Goal: Use online tool/utility: Utilize a website feature to perform a specific function

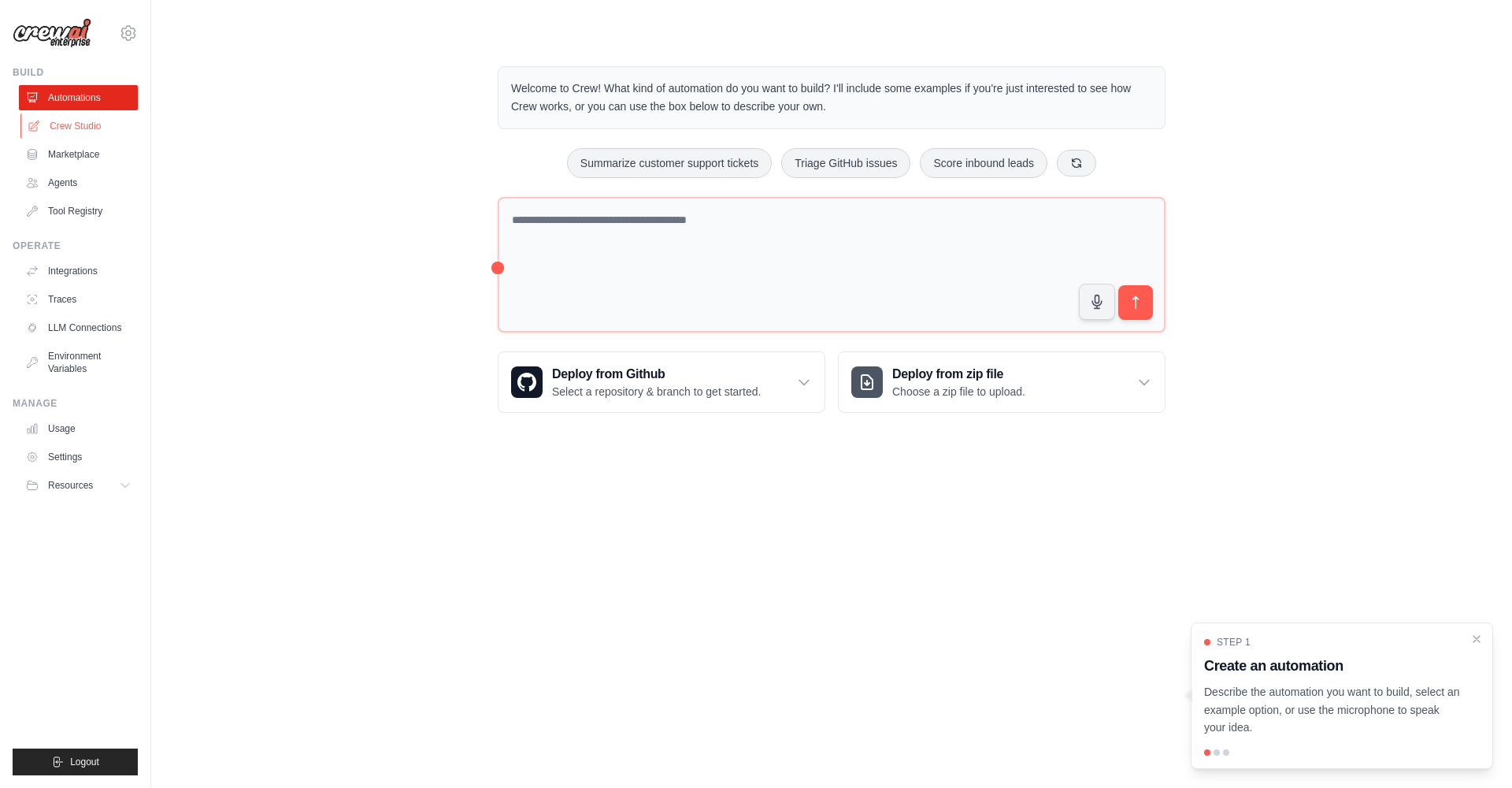
click at [84, 129] on link "Crew Studio" at bounding box center [80, 126] width 119 height 26
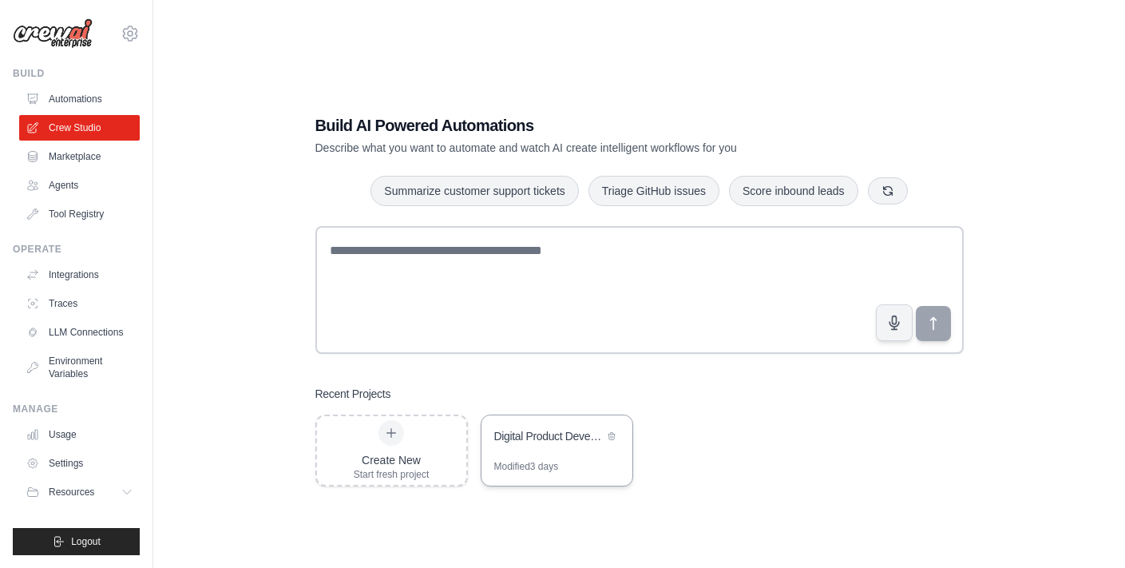
click at [521, 441] on div "Digital Product Development Automation" at bounding box center [548, 436] width 109 height 16
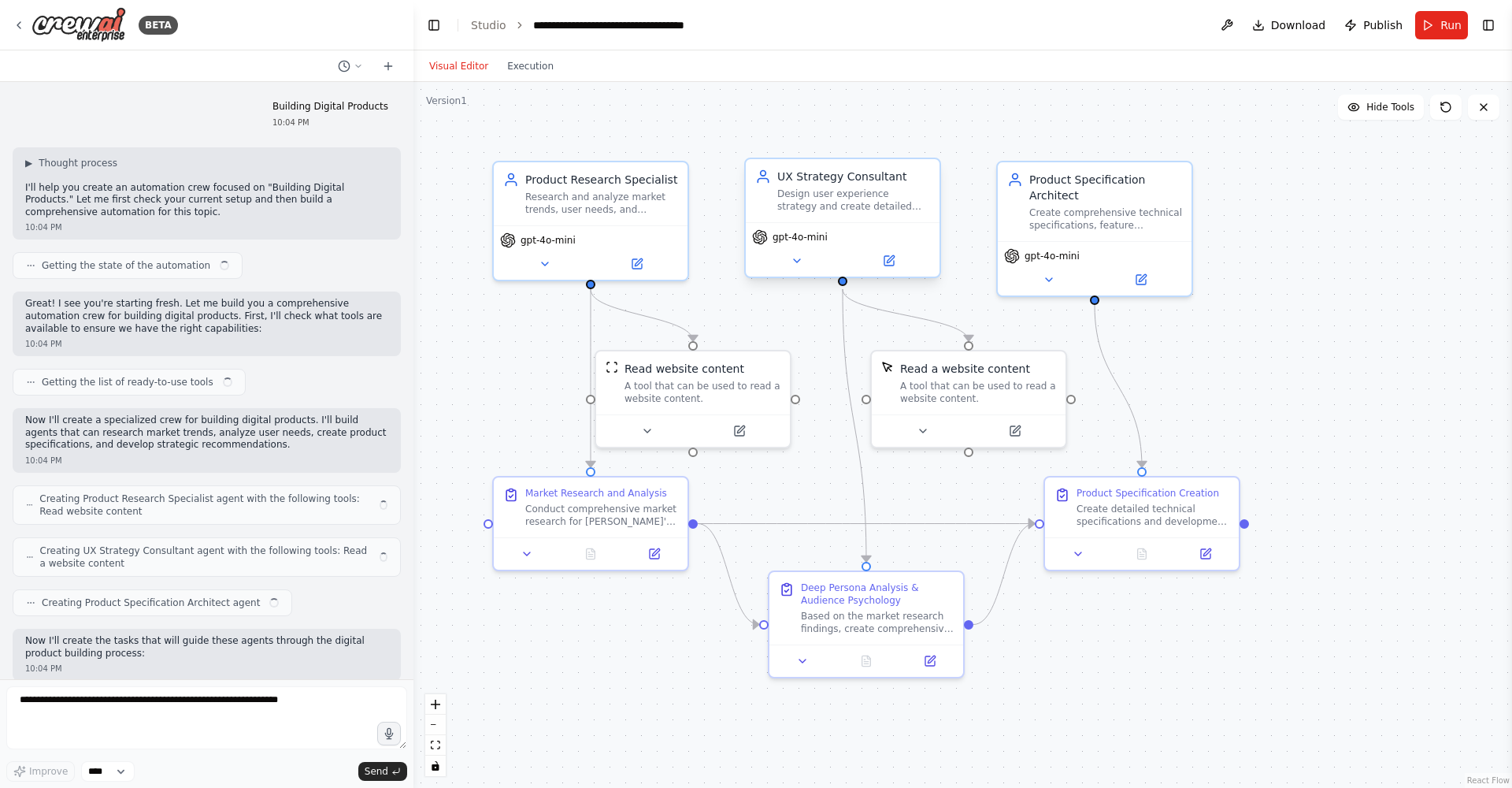
scroll to position [11806, 0]
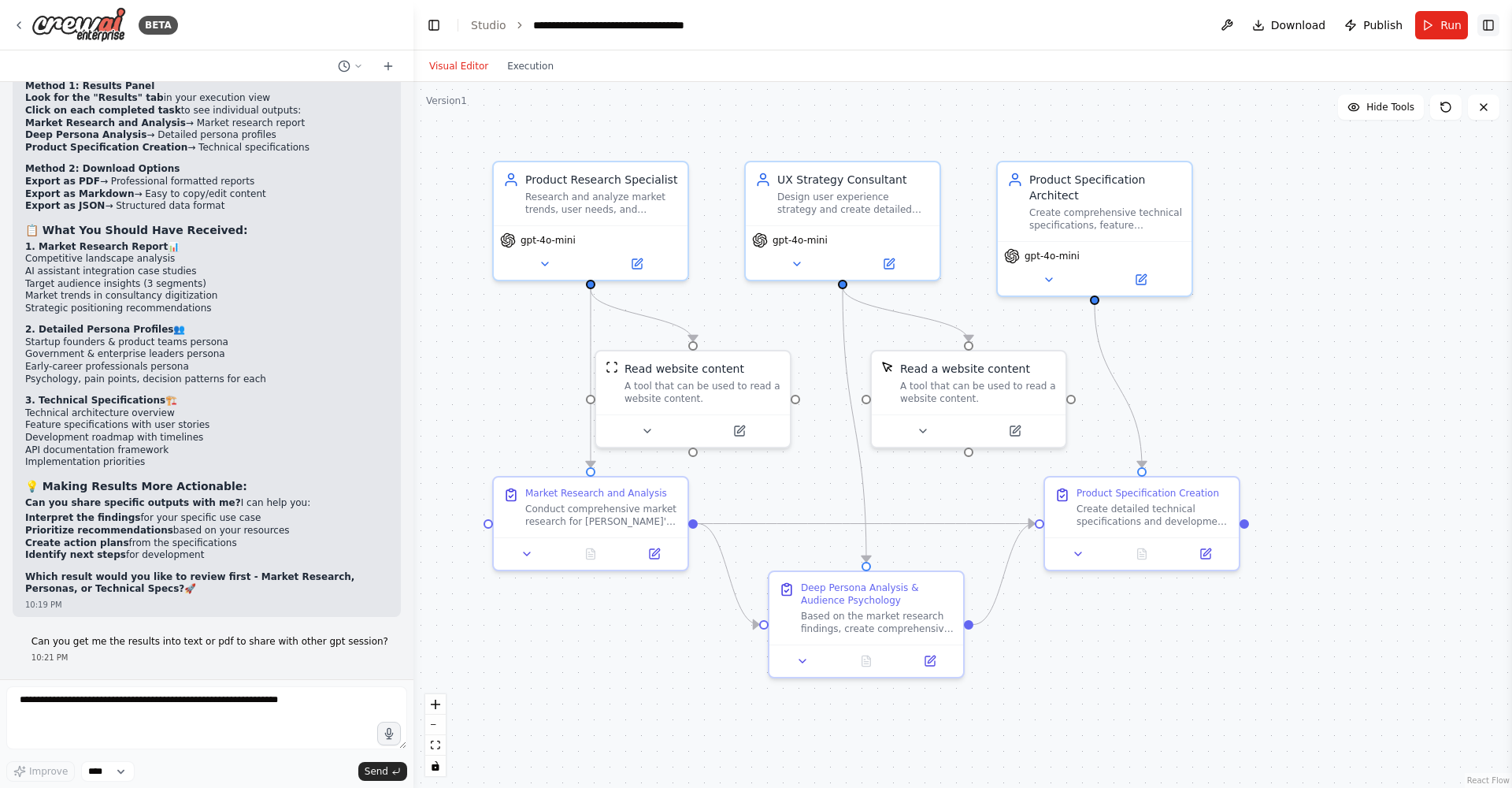
click at [1498, 26] on button "Toggle Right Sidebar" at bounding box center [1488, 25] width 22 height 22
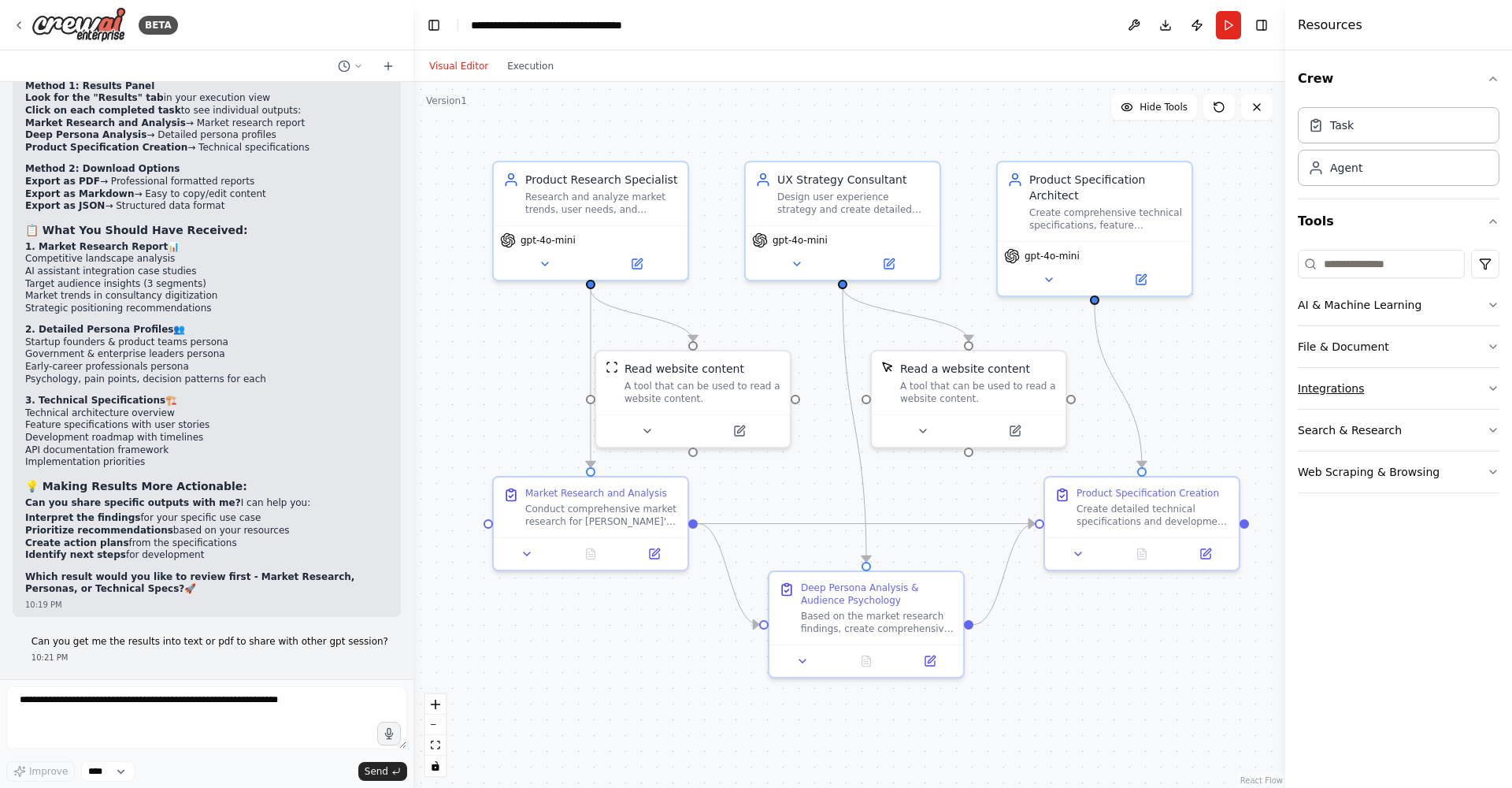
click at [1411, 392] on button "Integrations" at bounding box center [1399, 389] width 201 height 41
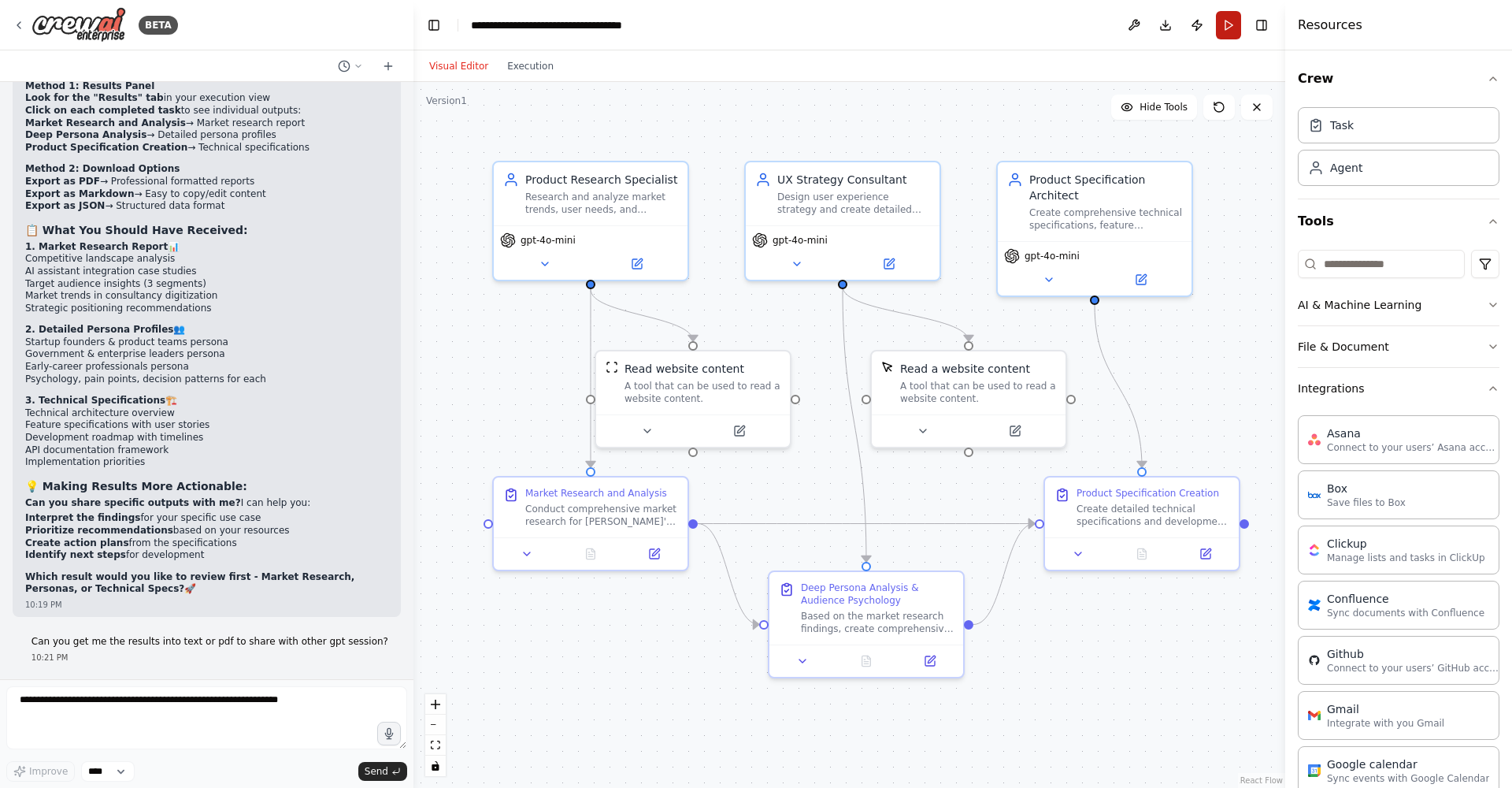
click at [1235, 29] on button "Run" at bounding box center [1229, 25] width 26 height 29
click at [1261, 32] on button "Toggle Right Sidebar" at bounding box center [1261, 25] width 22 height 22
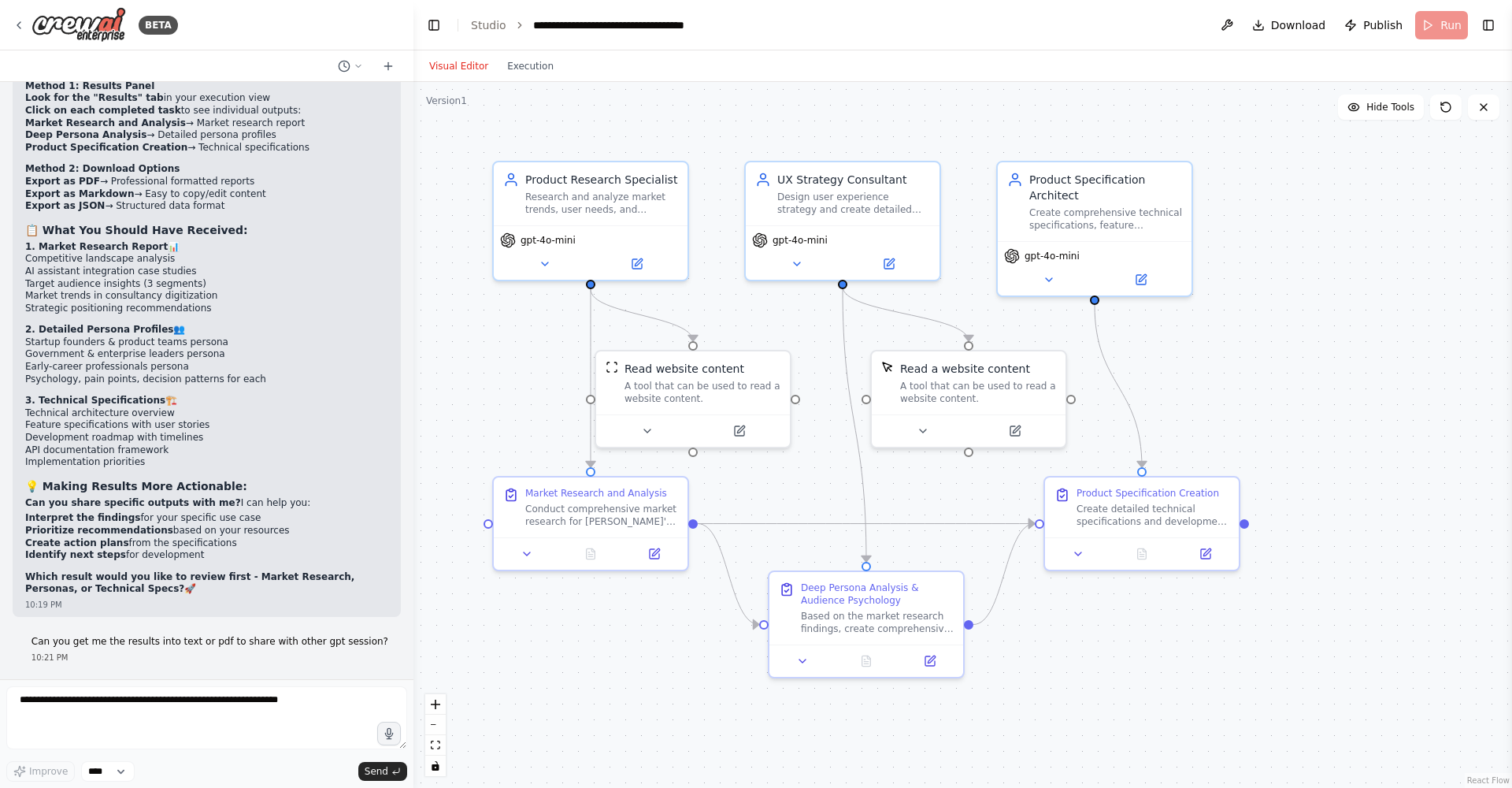
click at [1420, 30] on header "**********" at bounding box center [963, 25] width 1099 height 50
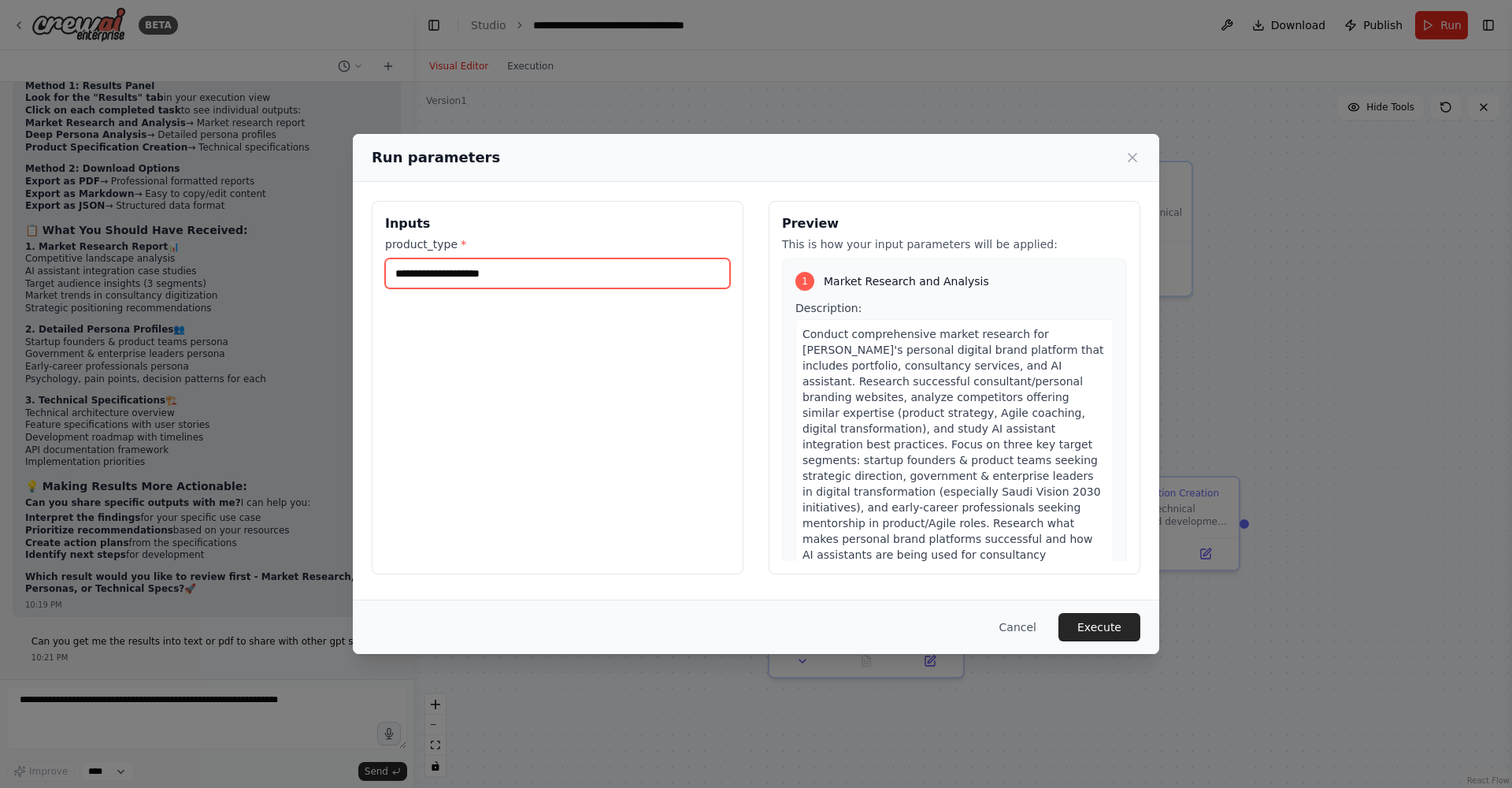
click at [481, 282] on input "product_type *" at bounding box center [557, 273] width 345 height 30
click at [482, 283] on input "product_type *" at bounding box center [557, 273] width 345 height 30
type input "**********"
click at [1103, 635] on button "Execute" at bounding box center [1099, 626] width 82 height 29
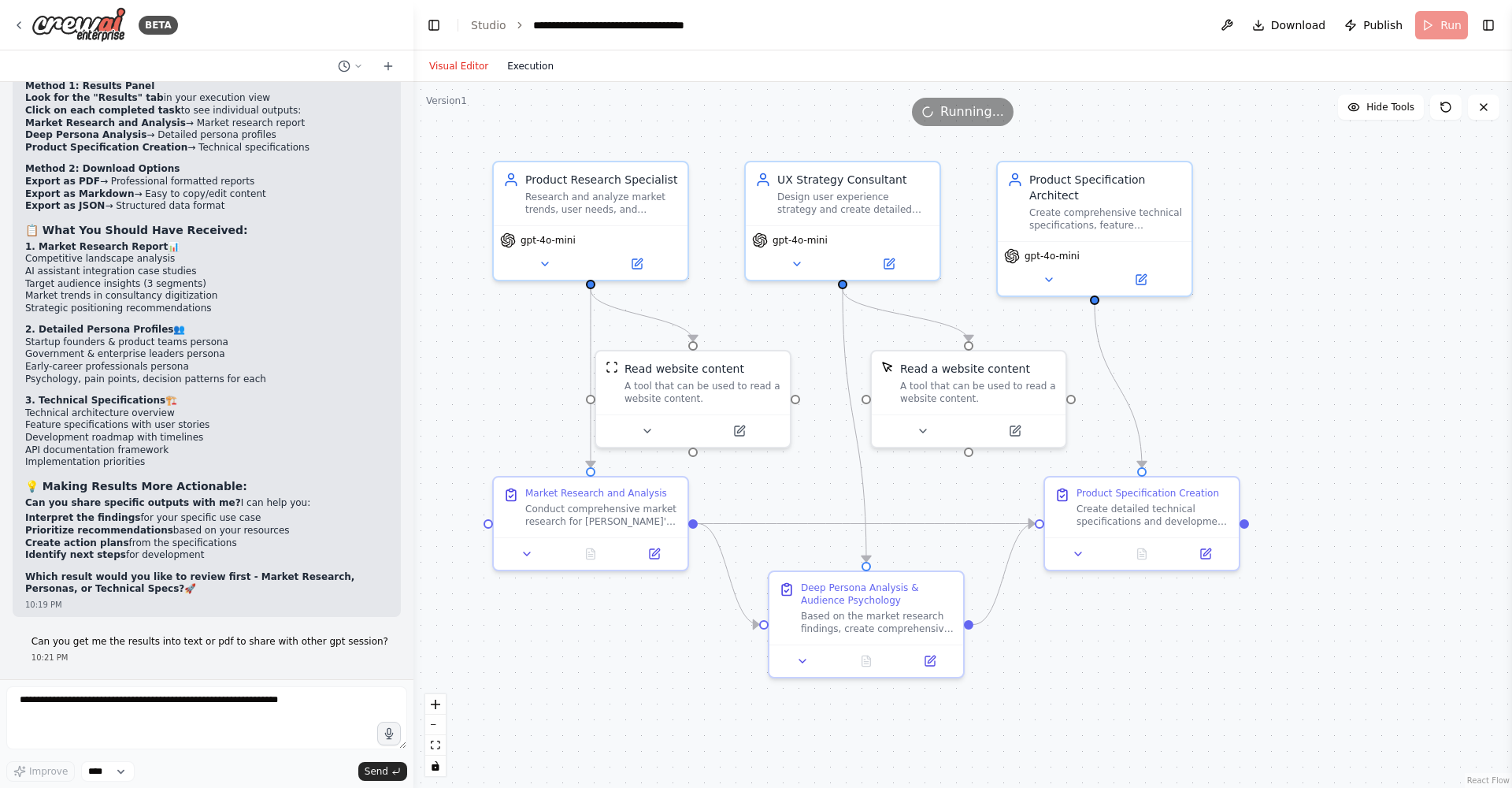
click at [530, 66] on button "Execution" at bounding box center [531, 65] width 65 height 19
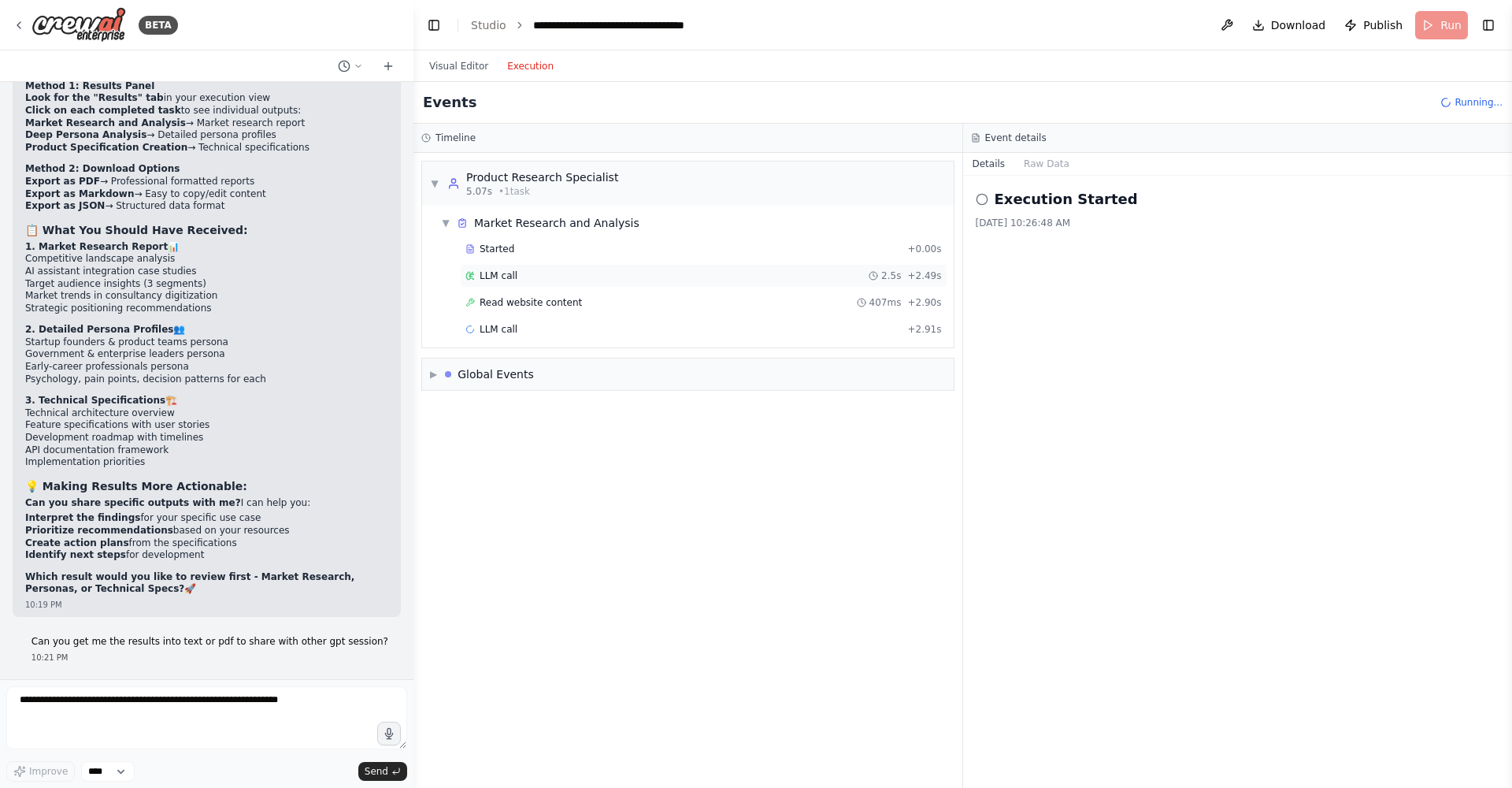
click at [512, 271] on span "LLM call" at bounding box center [498, 275] width 37 height 13
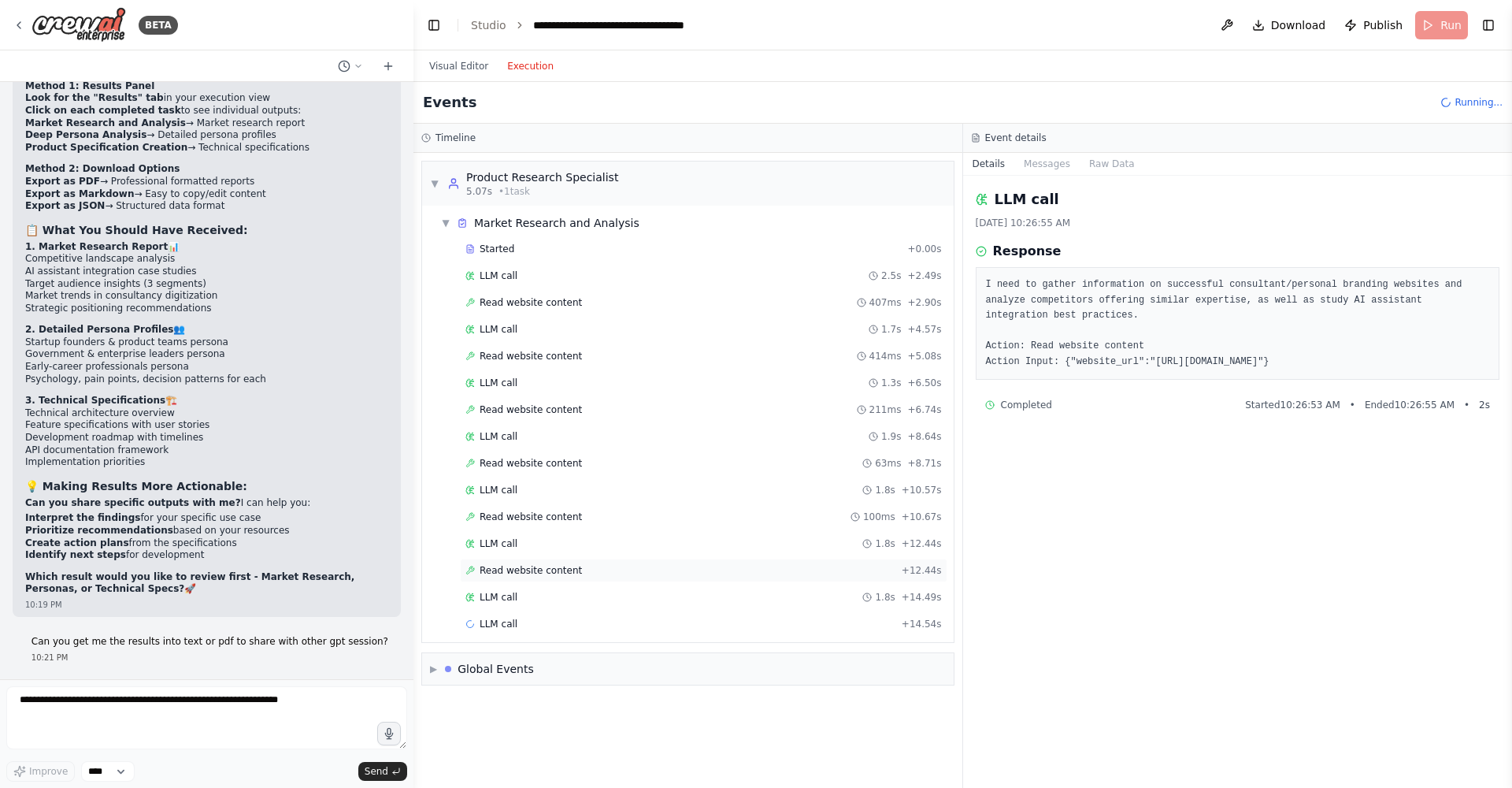
click at [526, 573] on span "Read website content" at bounding box center [531, 570] width 103 height 13
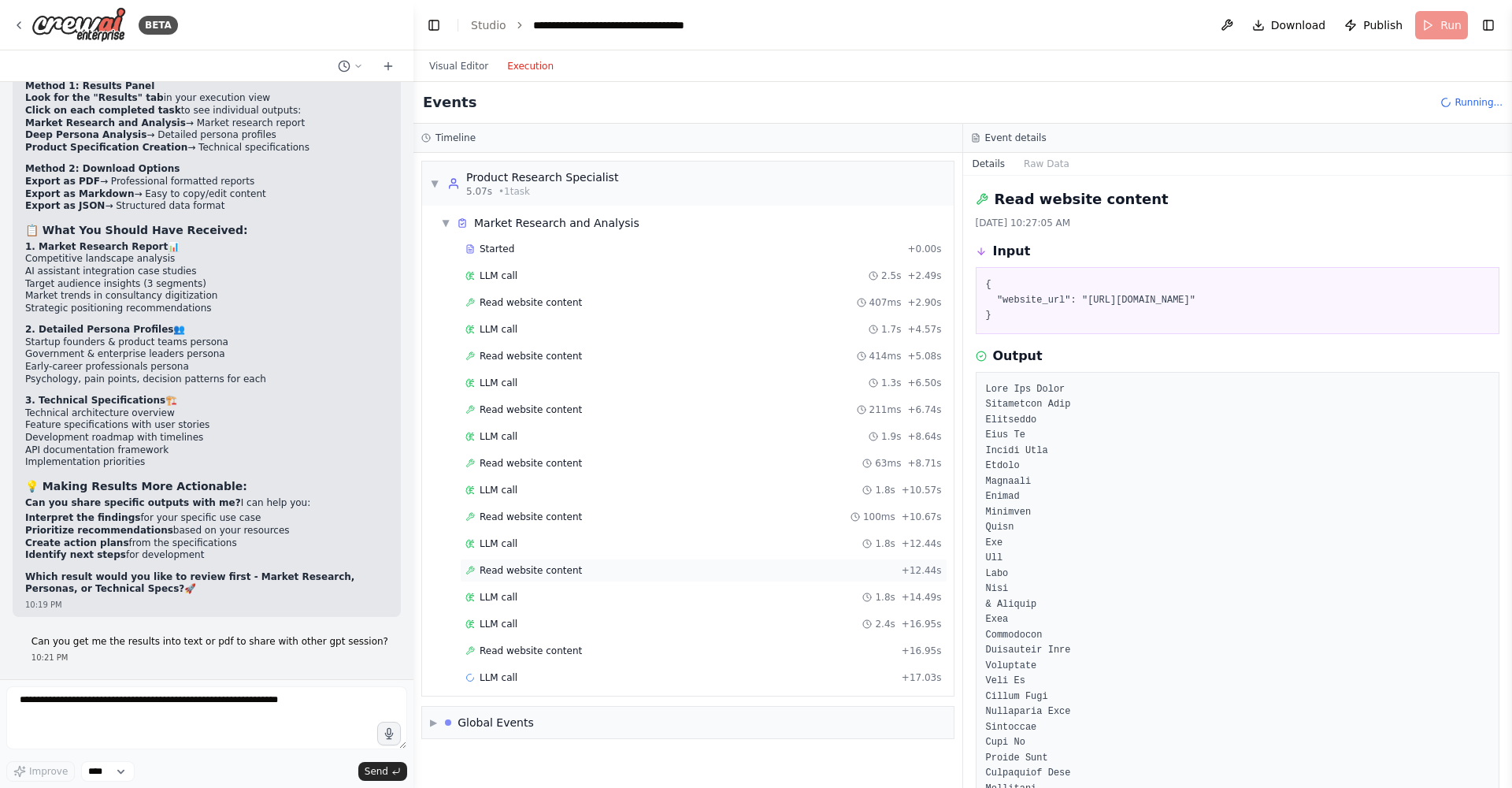
click at [545, 577] on div "Read website content + 12.44s" at bounding box center [703, 570] width 487 height 24
click at [557, 514] on span "Read website content" at bounding box center [531, 516] width 103 height 13
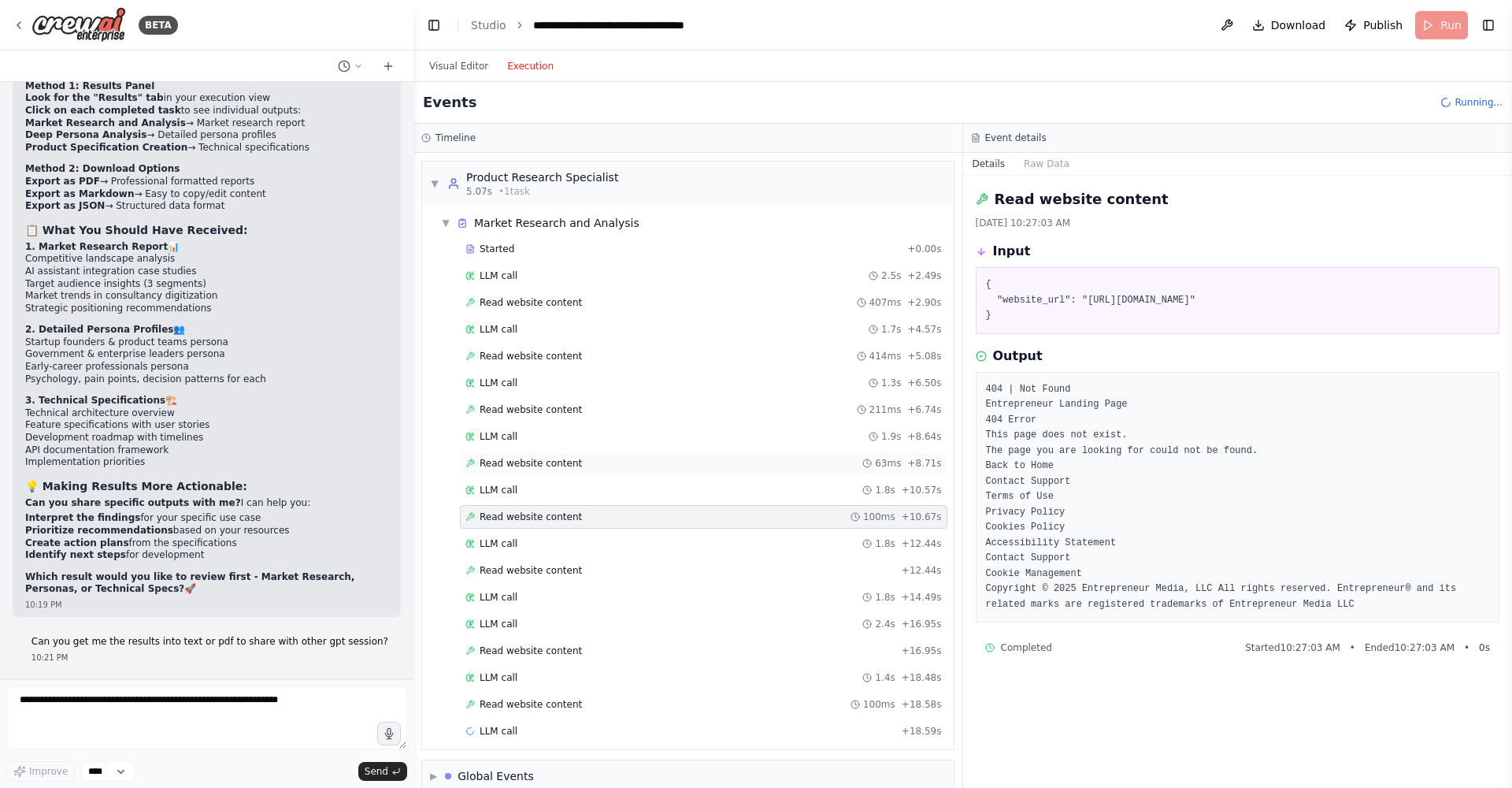
click at [552, 464] on span "Read website content" at bounding box center [531, 463] width 103 height 13
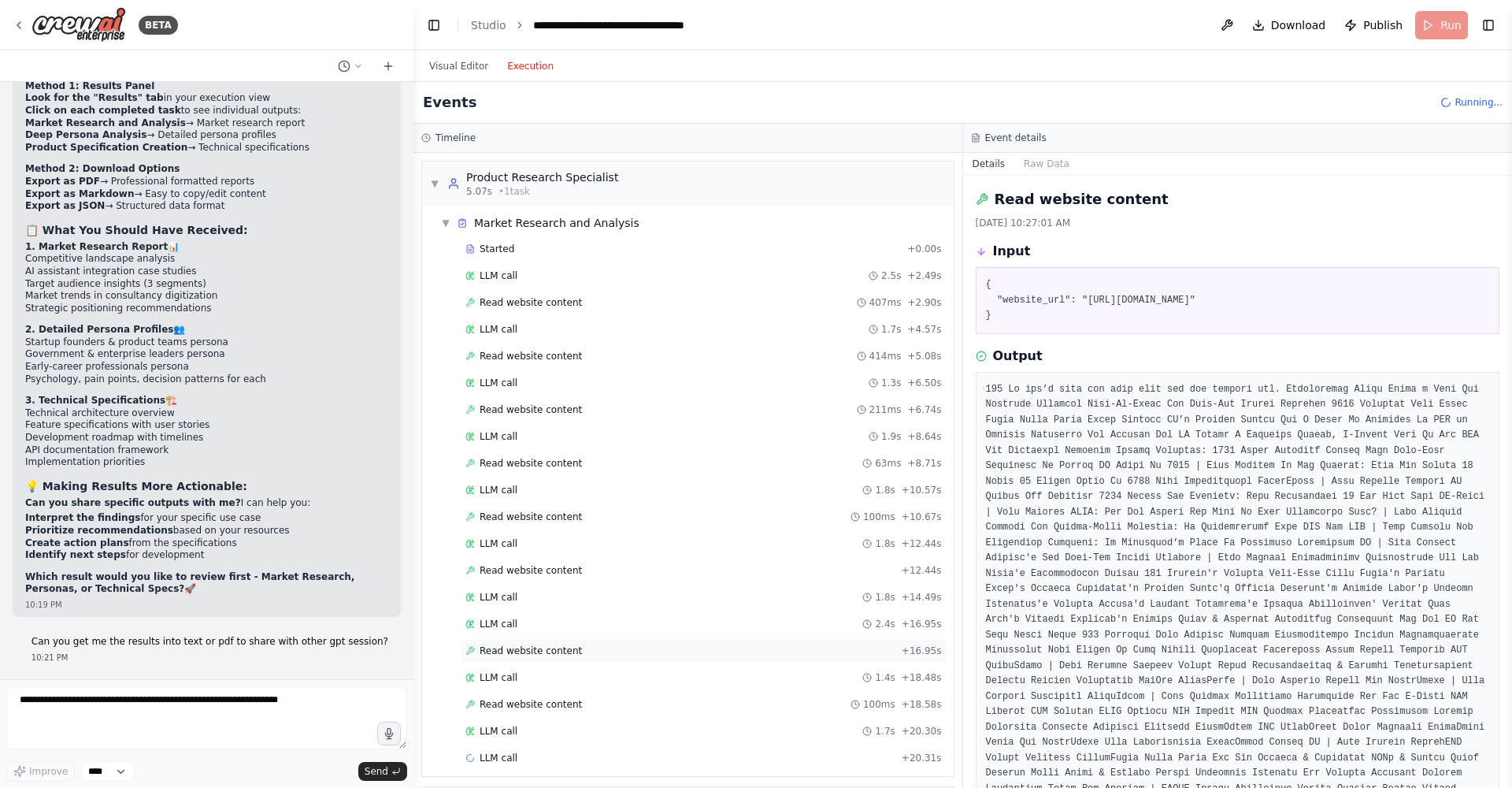
scroll to position [49, 0]
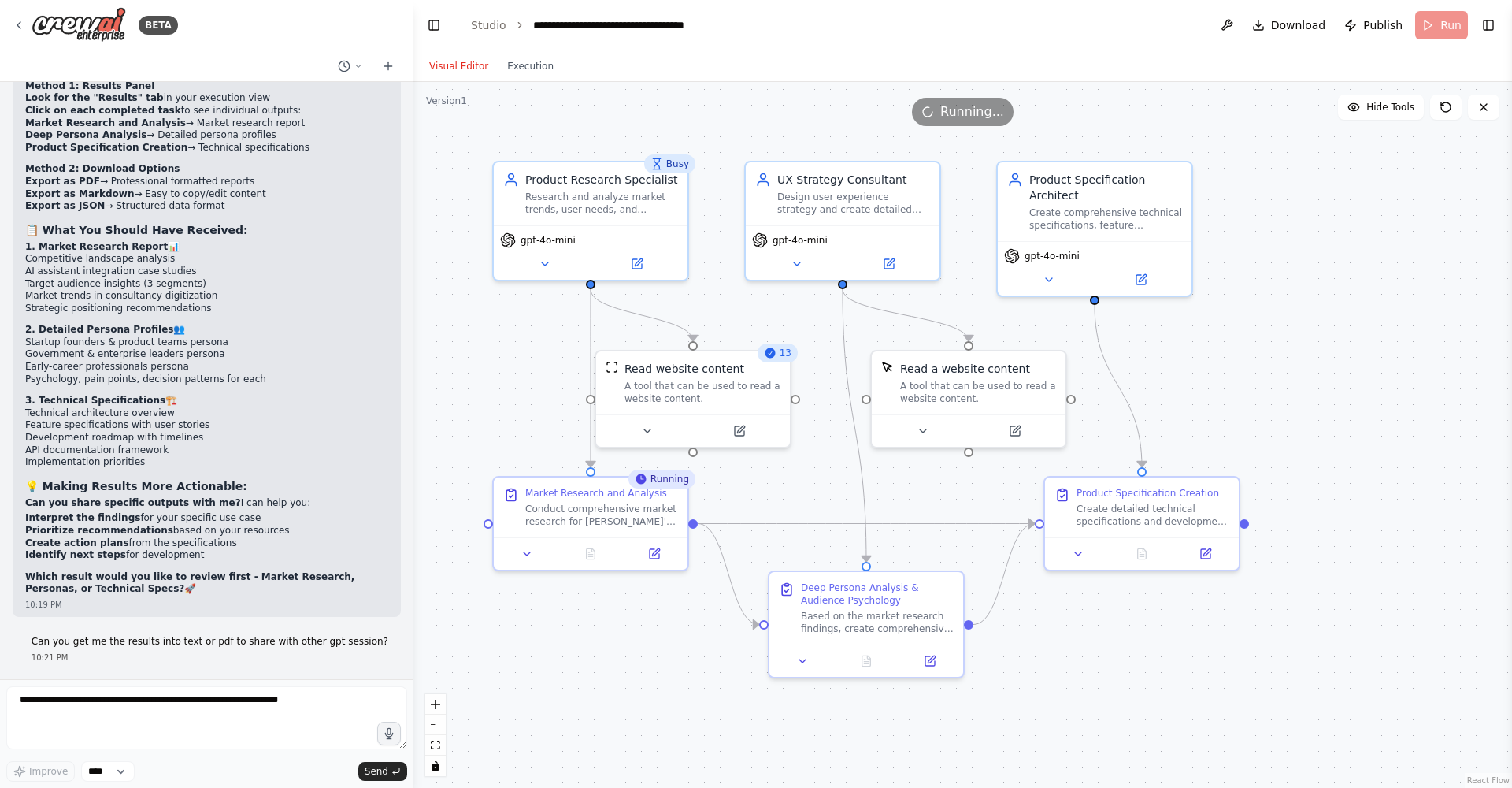
click at [458, 60] on button "Visual Editor" at bounding box center [459, 65] width 78 height 19
click at [584, 178] on div "Product Research Specialist" at bounding box center [602, 177] width 153 height 16
click at [540, 262] on icon at bounding box center [544, 260] width 13 height 13
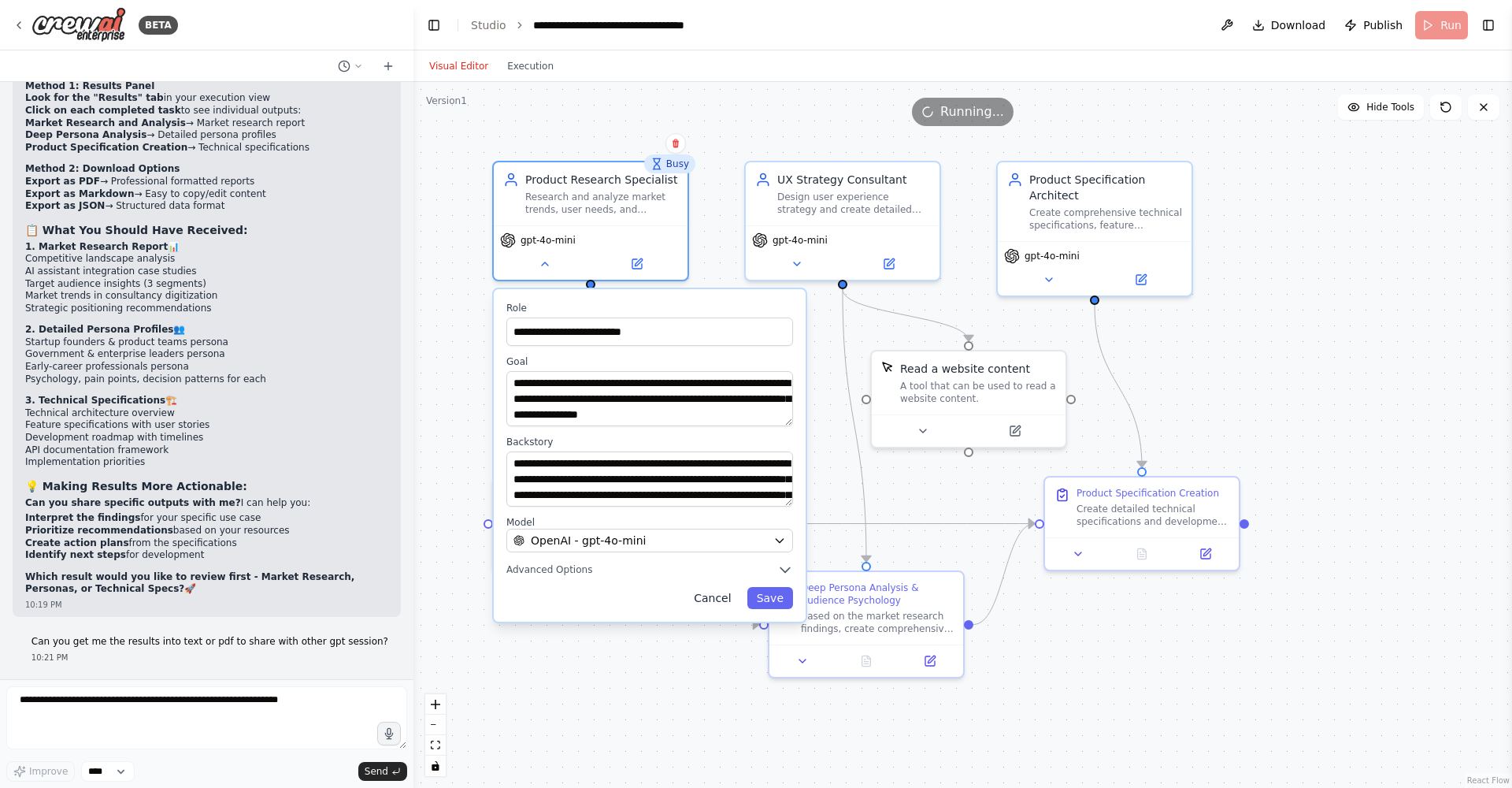
click at [702, 603] on button "Cancel" at bounding box center [712, 598] width 56 height 22
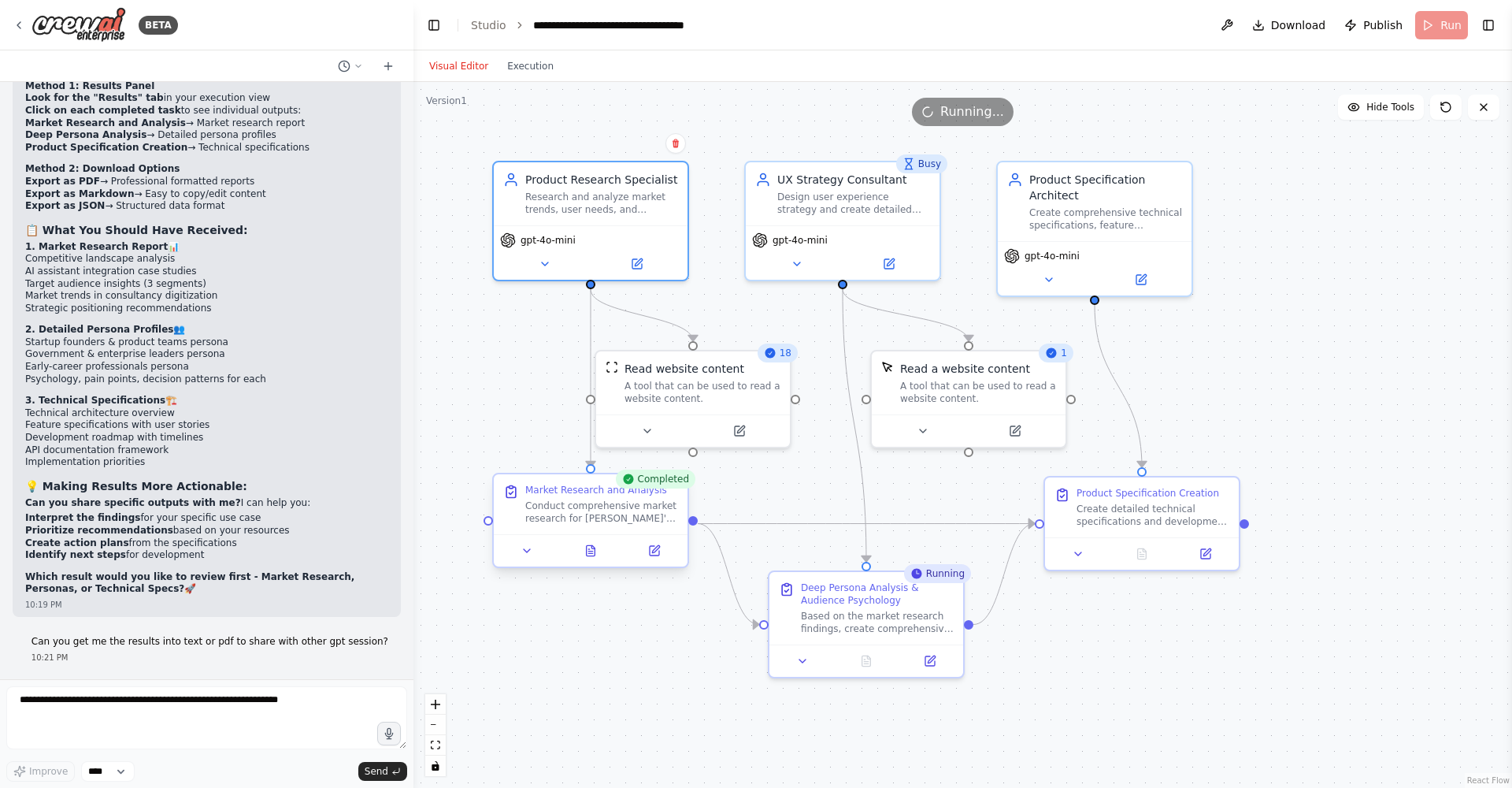
click at [654, 503] on div "Conduct comprehensive market research for Ismail's personal digital brand platf…" at bounding box center [602, 512] width 153 height 26
click at [541, 69] on button "Execution" at bounding box center [531, 65] width 65 height 19
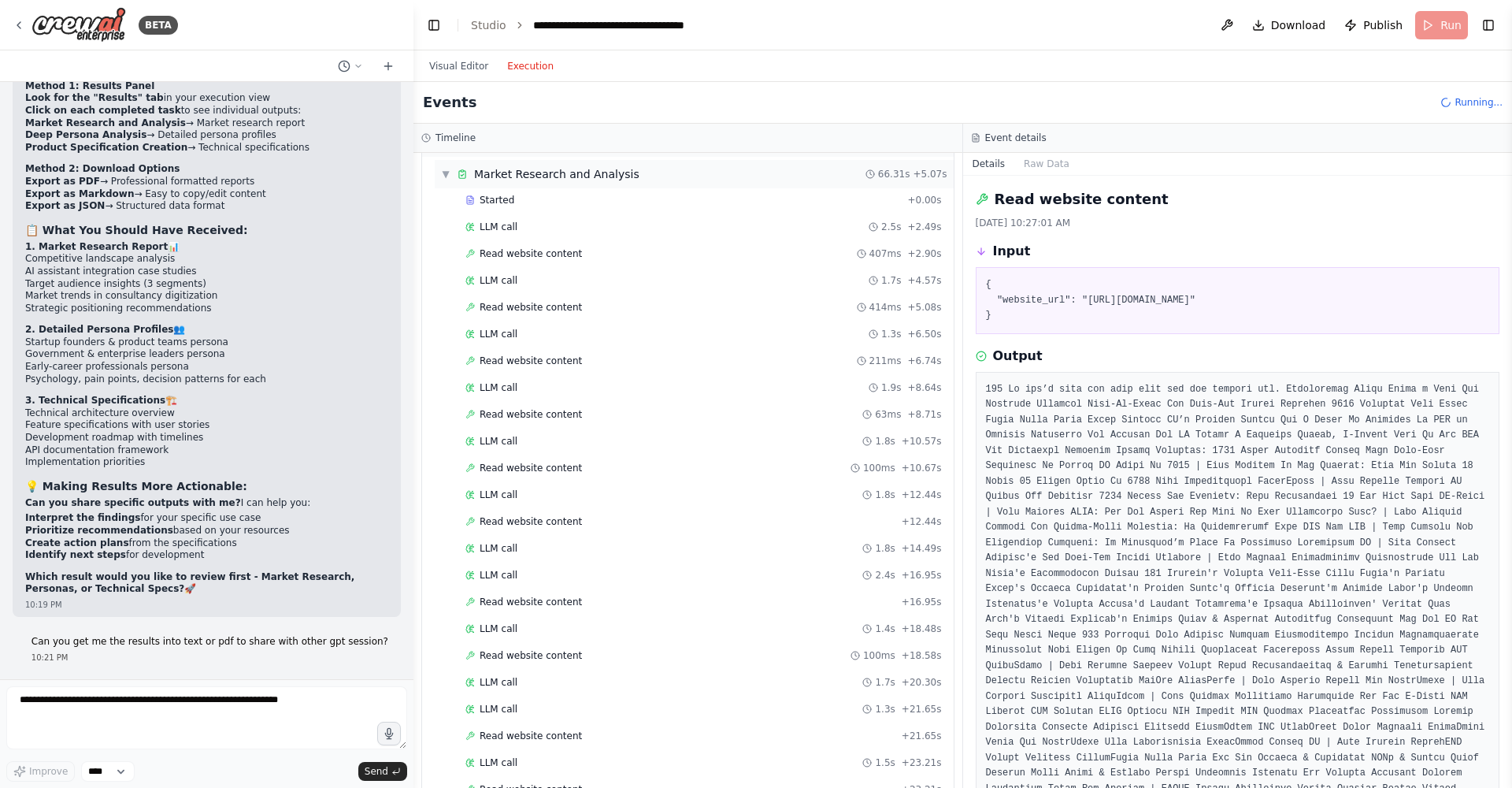
click at [440, 174] on div "▼ Market Research and Analysis 66.31s + 5.07s" at bounding box center [694, 174] width 519 height 29
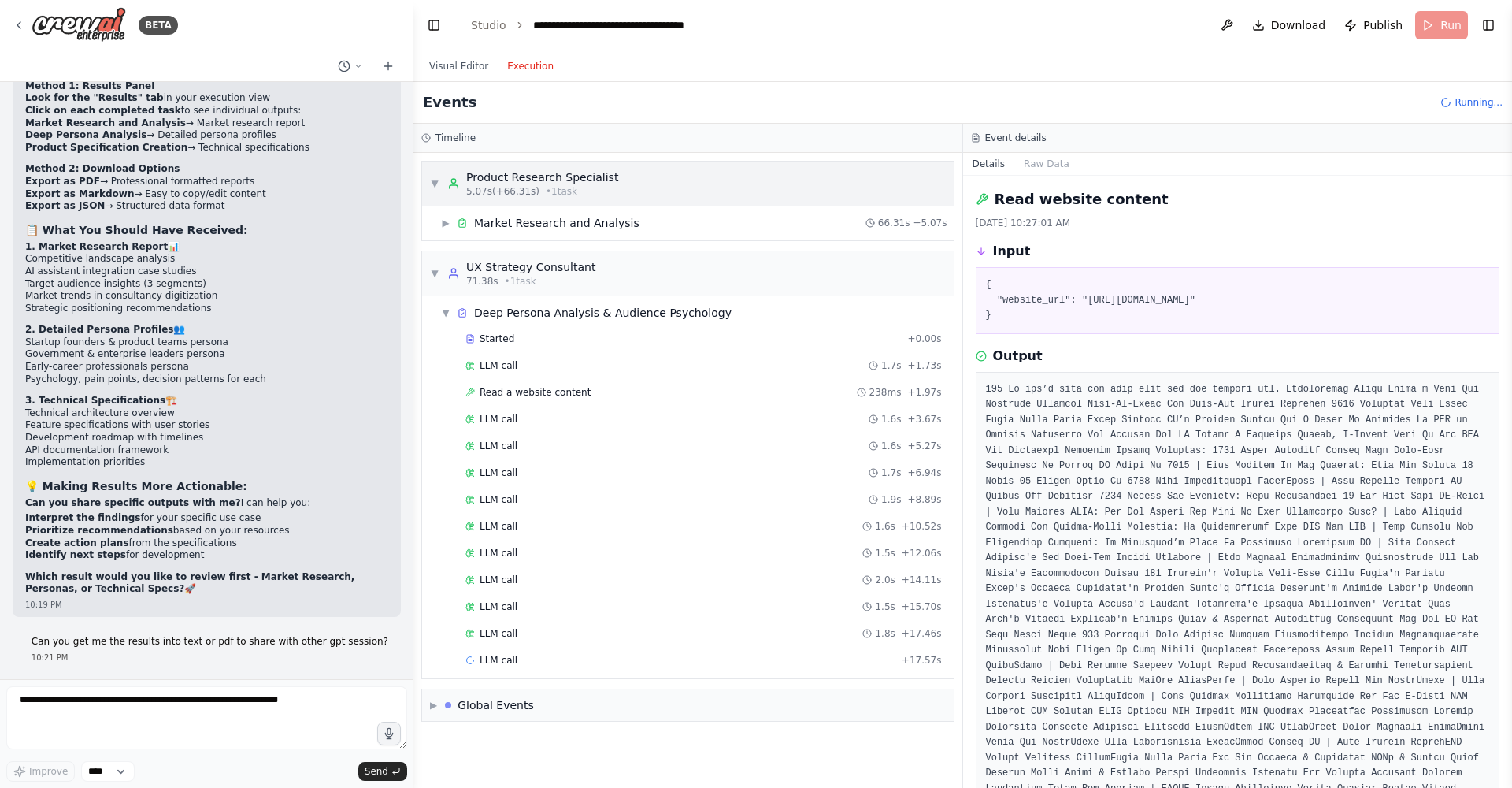
click at [436, 180] on span "▼" at bounding box center [435, 183] width 10 height 13
click at [440, 225] on div "▶ Market Research and Analysis 66.31s + 5.07s" at bounding box center [694, 223] width 519 height 29
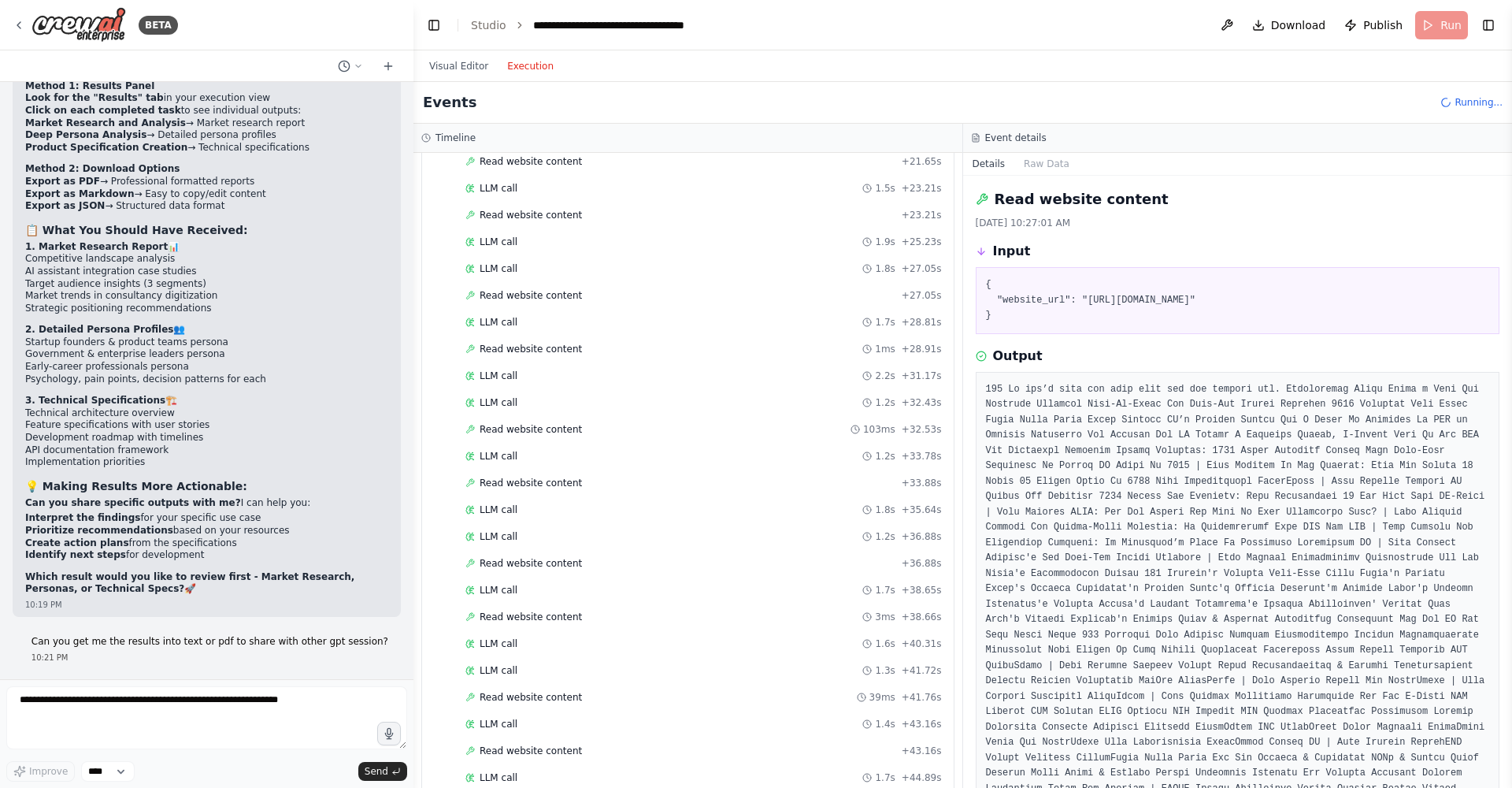
scroll to position [1143, 0]
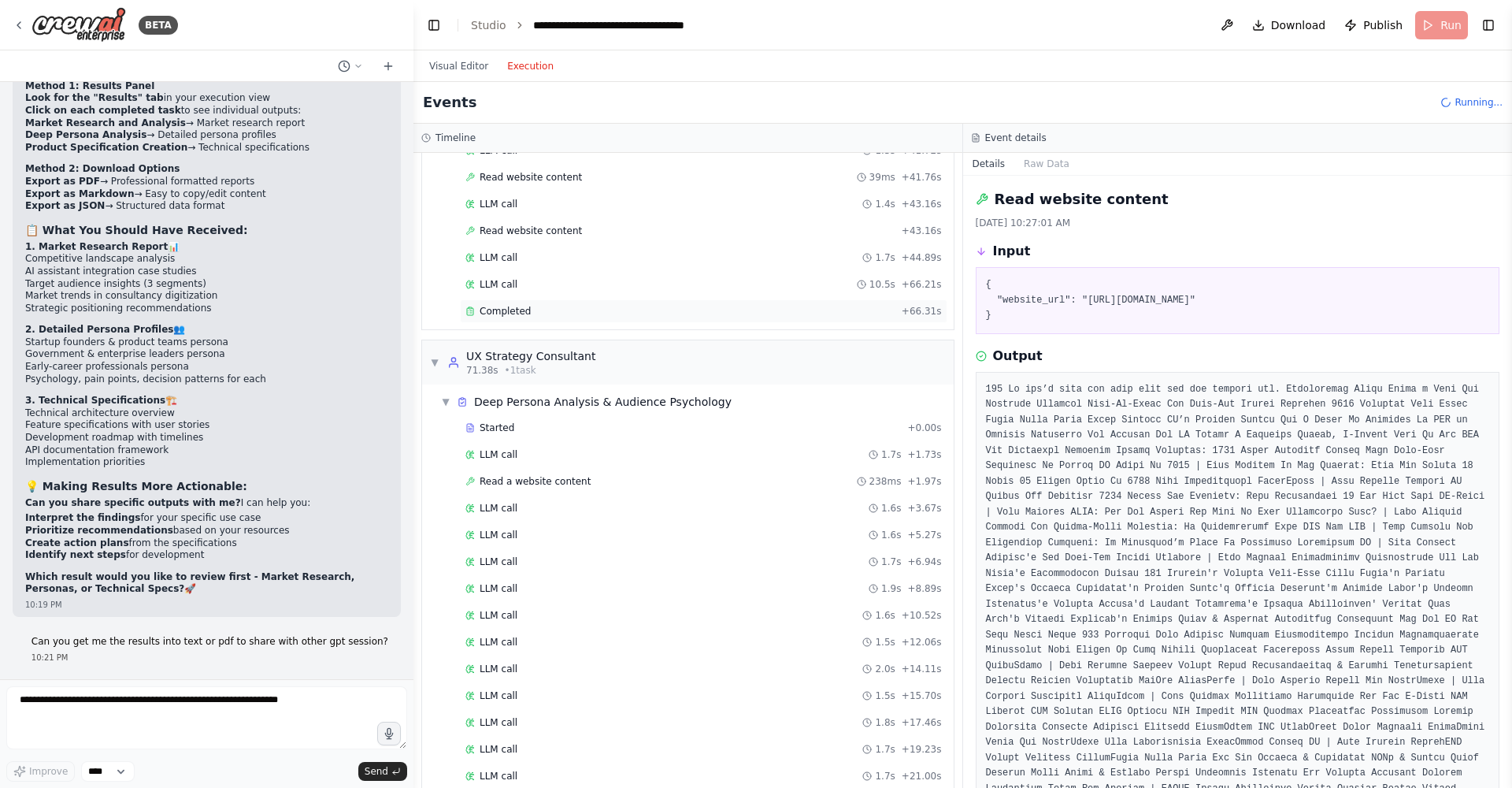
click at [524, 307] on span "Completed" at bounding box center [505, 311] width 51 height 13
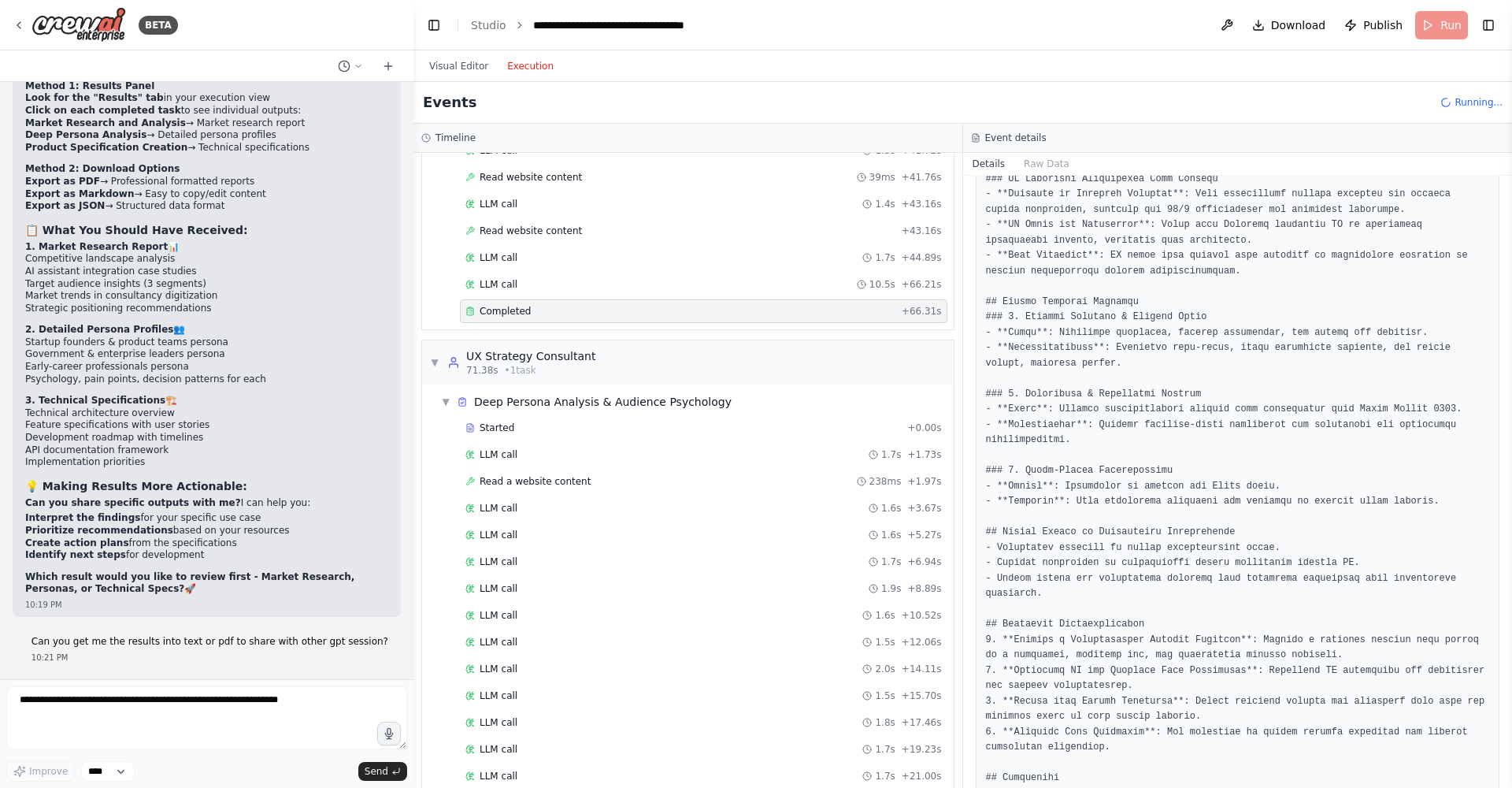
scroll to position [528, 0]
